Goal: Information Seeking & Learning: Learn about a topic

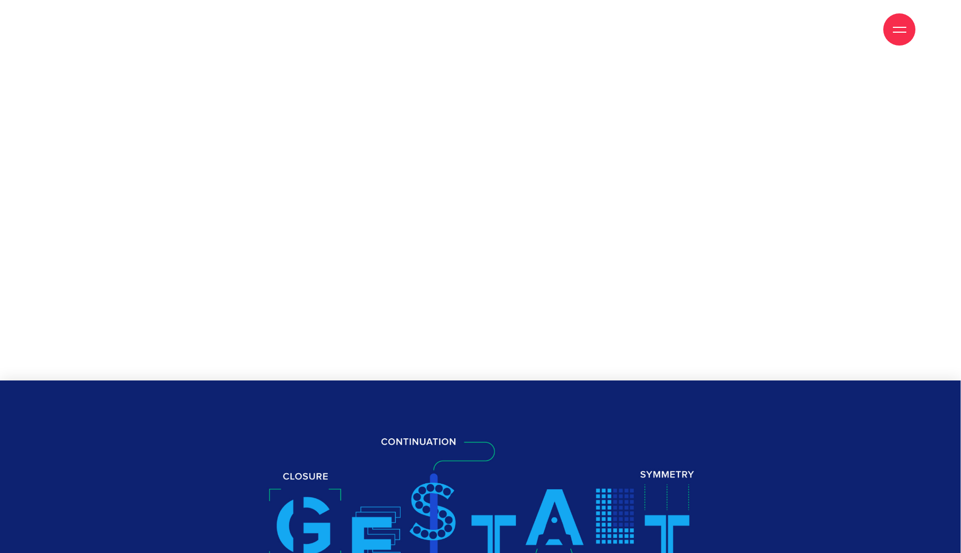
scroll to position [2897, 0]
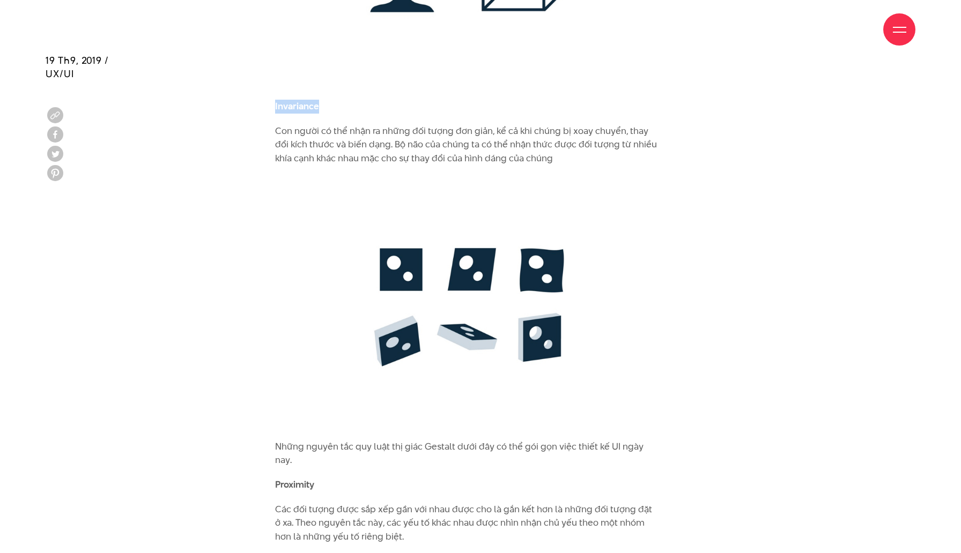
drag, startPoint x: 274, startPoint y: 104, endPoint x: 337, endPoint y: 107, distance: 62.3
click at [337, 107] on p "Invariance" at bounding box center [467, 107] width 384 height 14
copy b "Invariance"
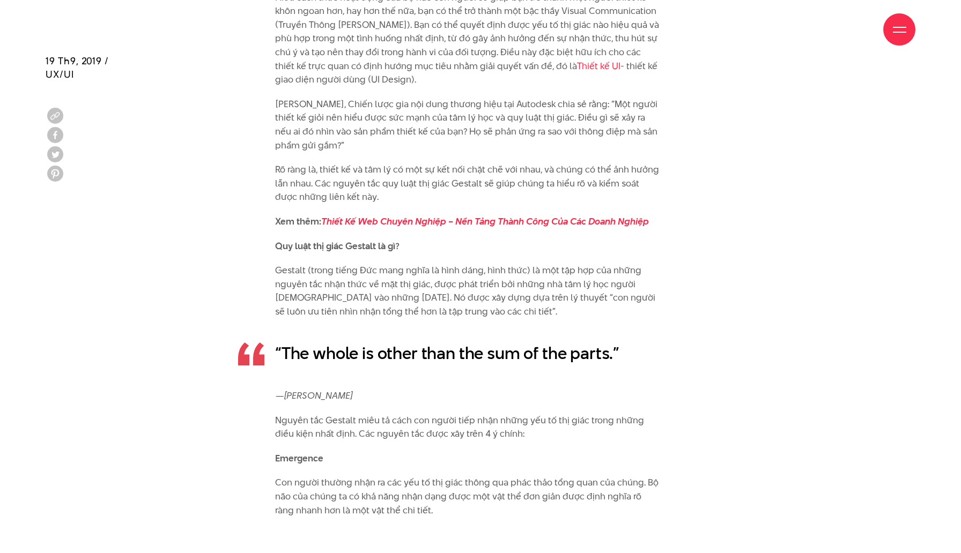
scroll to position [1511, 0]
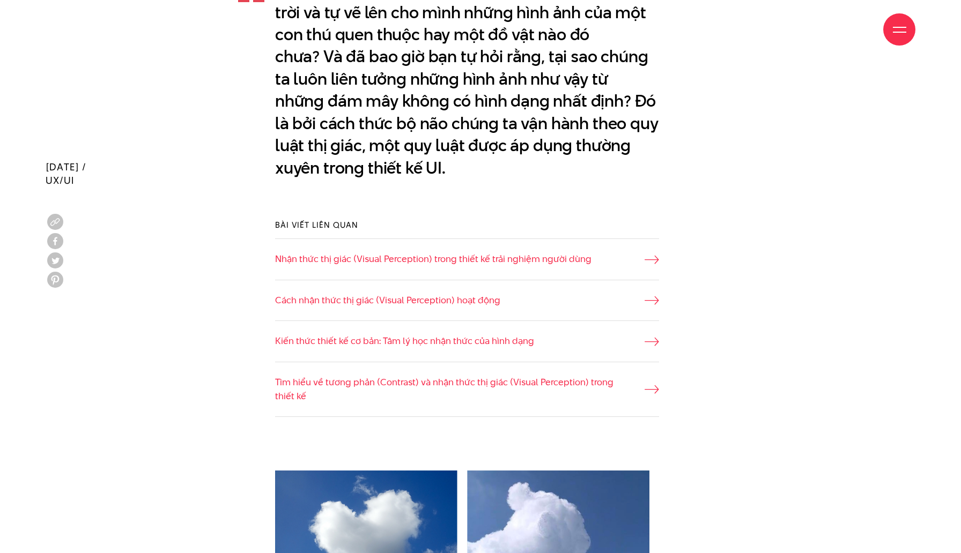
scroll to position [937, 0]
